Goal: Task Accomplishment & Management: Manage account settings

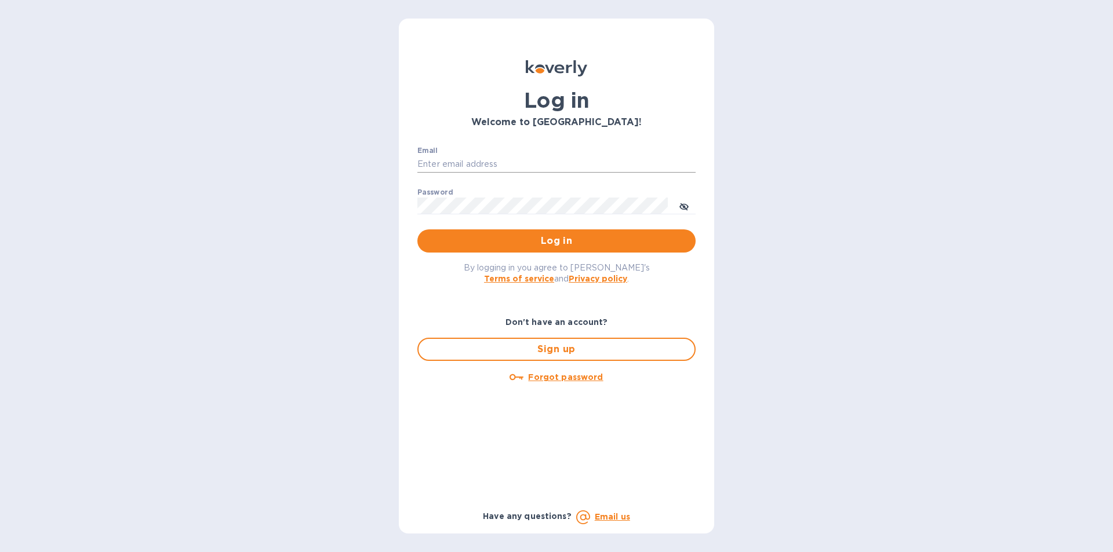
click at [496, 164] on input "Email" at bounding box center [556, 164] width 278 height 17
type input "[EMAIL_ADDRESS][DOMAIN_NAME]"
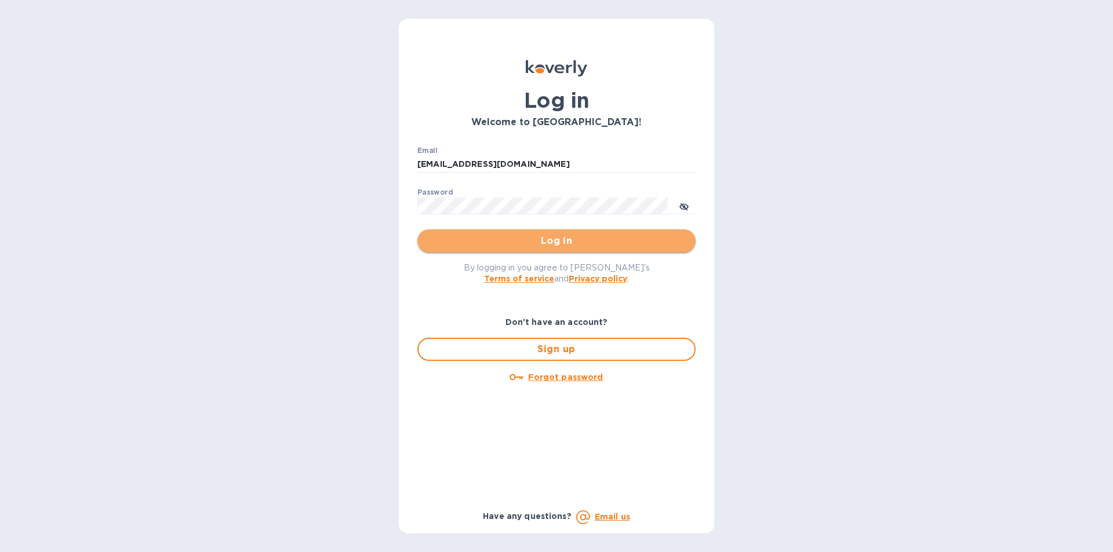
click at [540, 243] on span "Log in" at bounding box center [557, 241] width 260 height 14
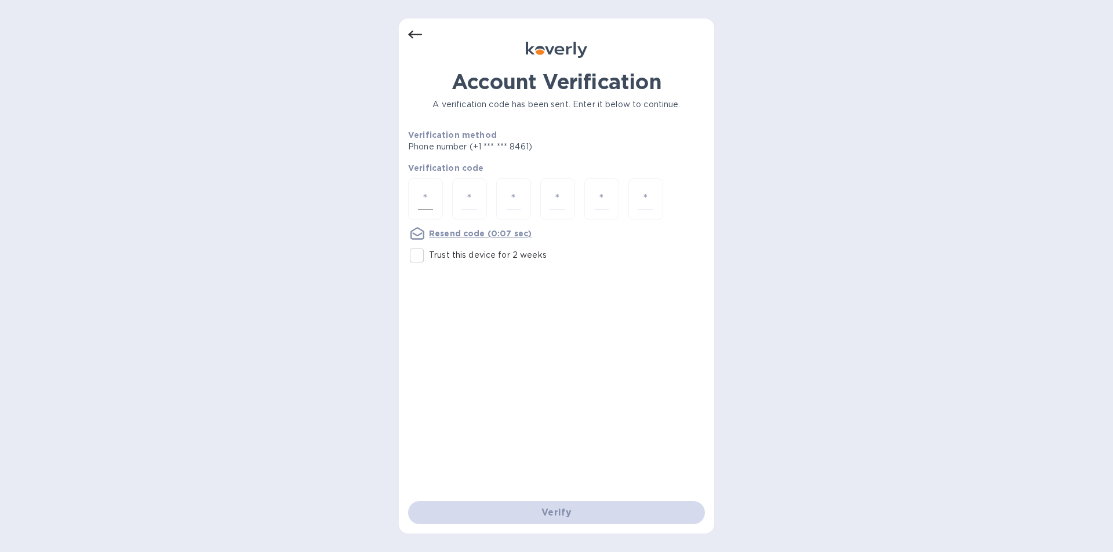
click at [423, 196] on input "number" at bounding box center [425, 198] width 15 height 21
type input "1"
type input "5"
type input "1"
type input "0"
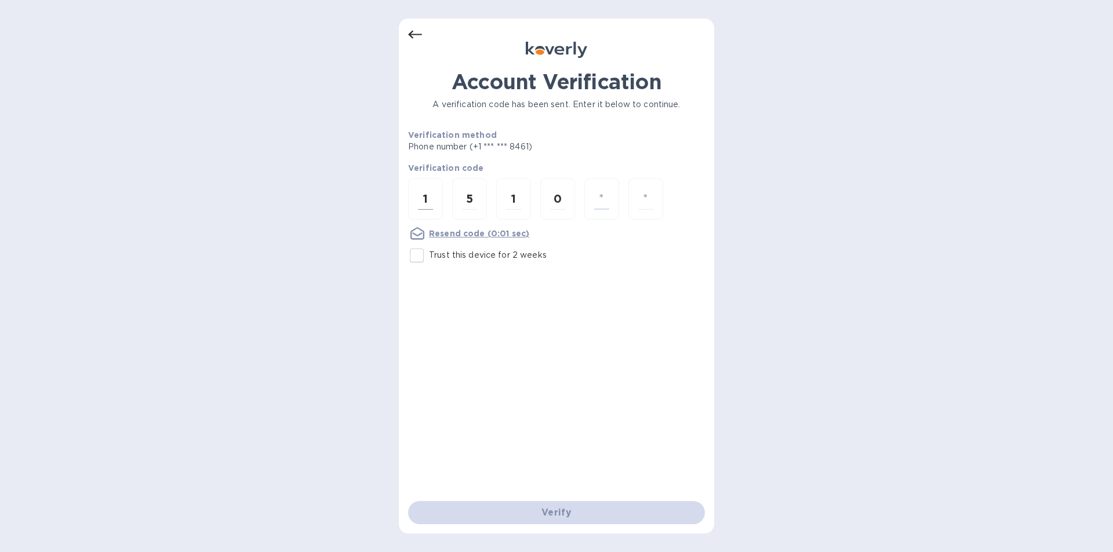
type input "8"
type input "7"
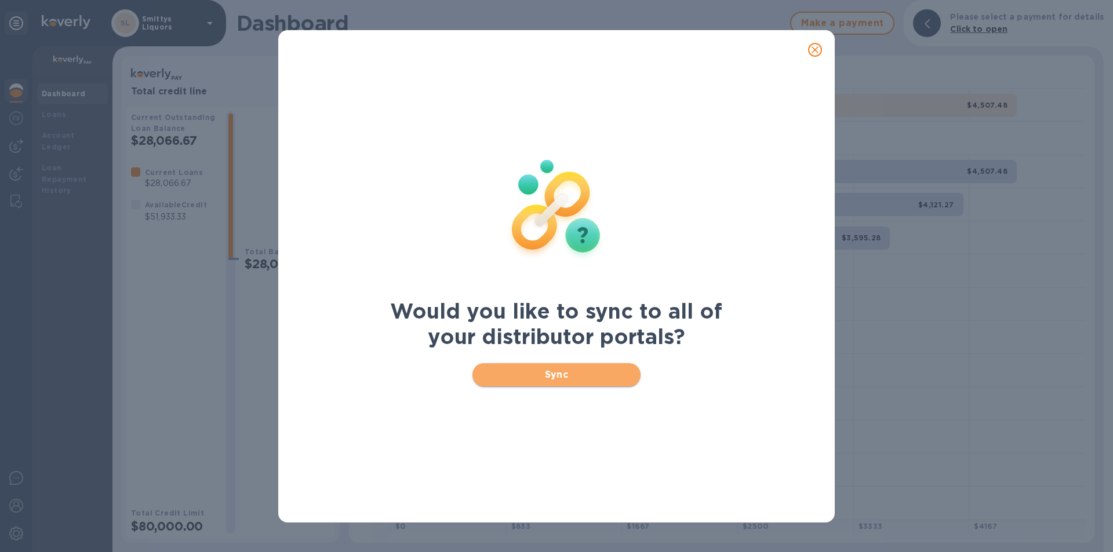
click at [542, 373] on span "Sync" at bounding box center [557, 375] width 150 height 14
